Goal: Navigation & Orientation: Go to known website

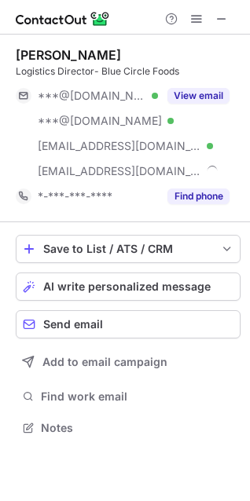
scroll to position [417, 250]
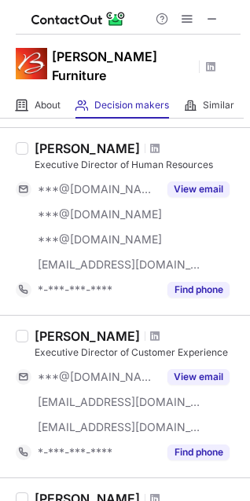
scroll to position [314, 0]
